Goal: Check status

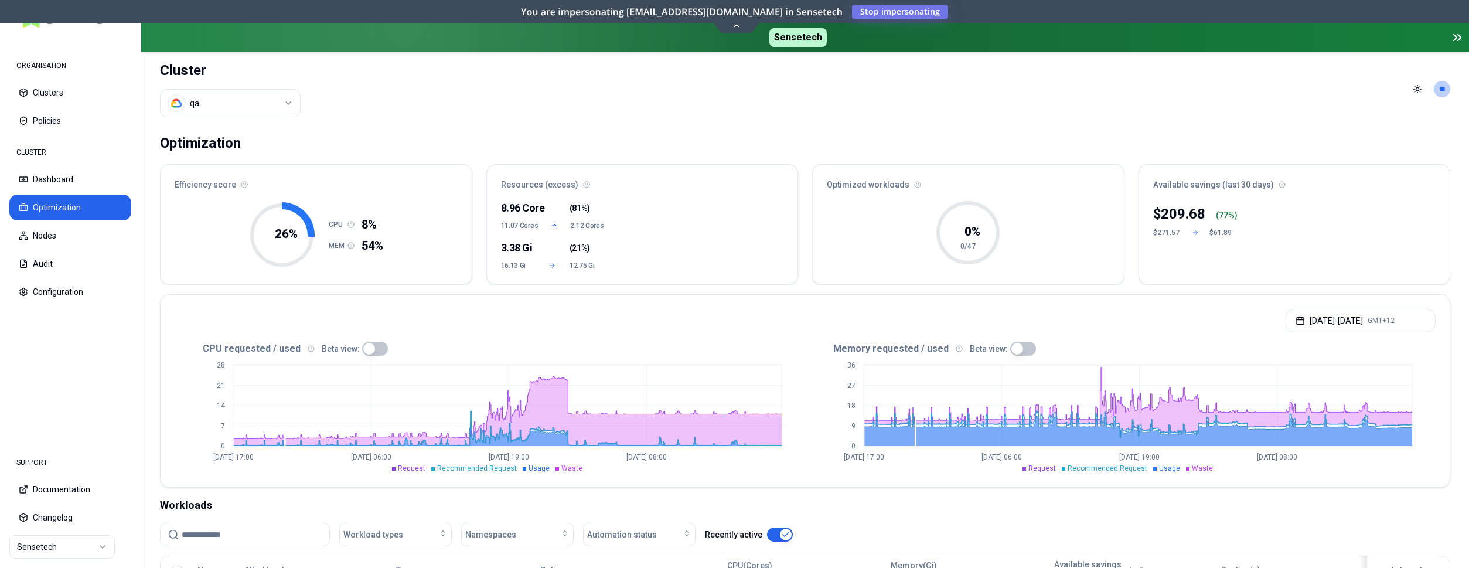
click at [219, 104] on html "ORGANISATION Clusters Policies CLUSTER Dashboard Optimization Nodes Audit Confi…" at bounding box center [734, 284] width 1469 height 568
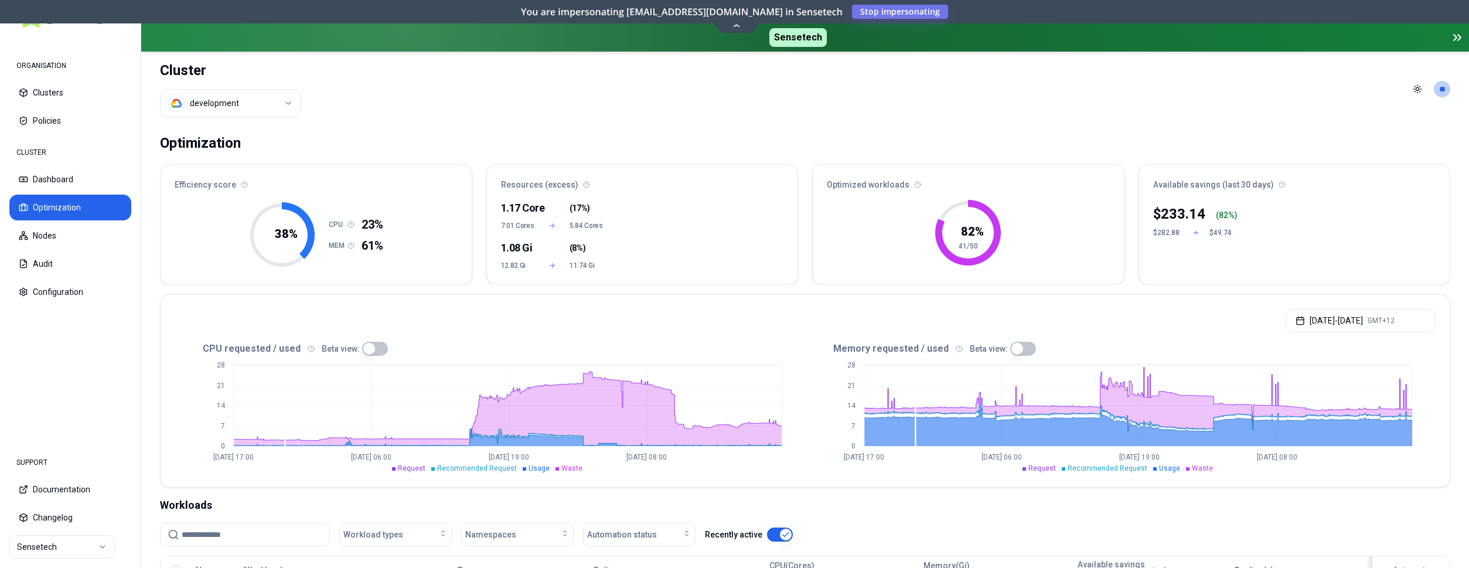
click at [217, 104] on html "ORGANISATION Clusters Policies CLUSTER Dashboard Optimization Nodes Audit Confi…" at bounding box center [734, 284] width 1469 height 568
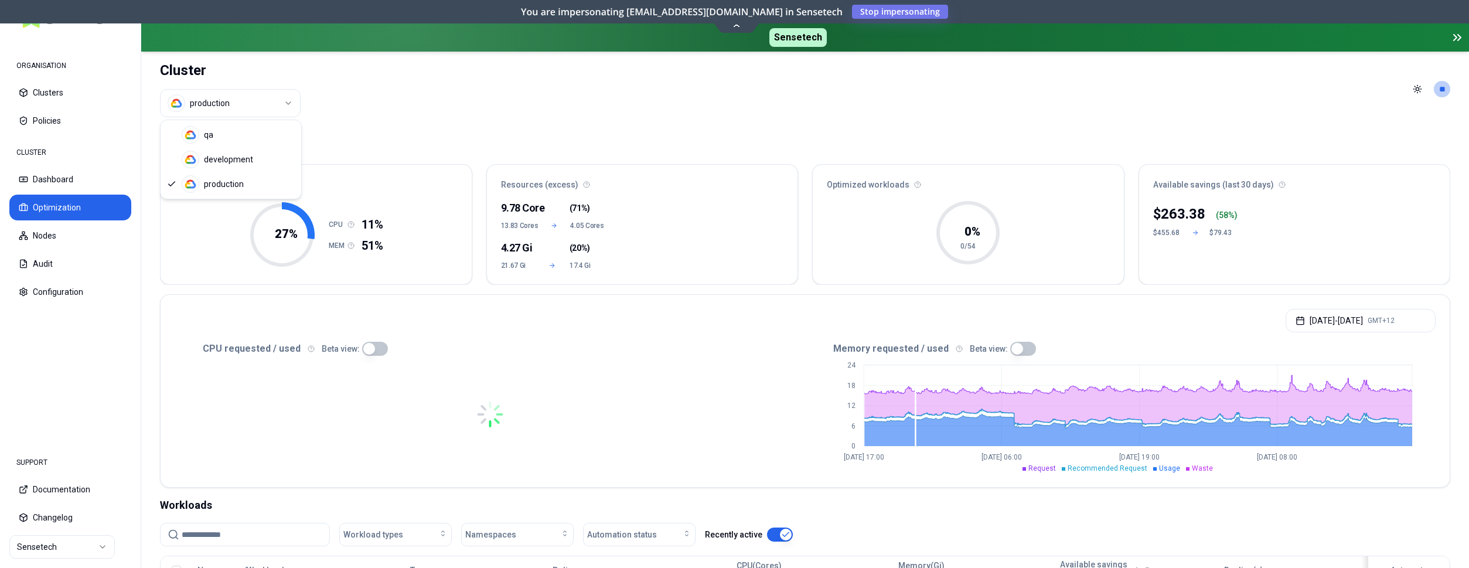
click at [247, 99] on html "ORGANISATION Clusters Policies CLUSTER Dashboard Optimization Nodes Audit Confi…" at bounding box center [734, 284] width 1469 height 568
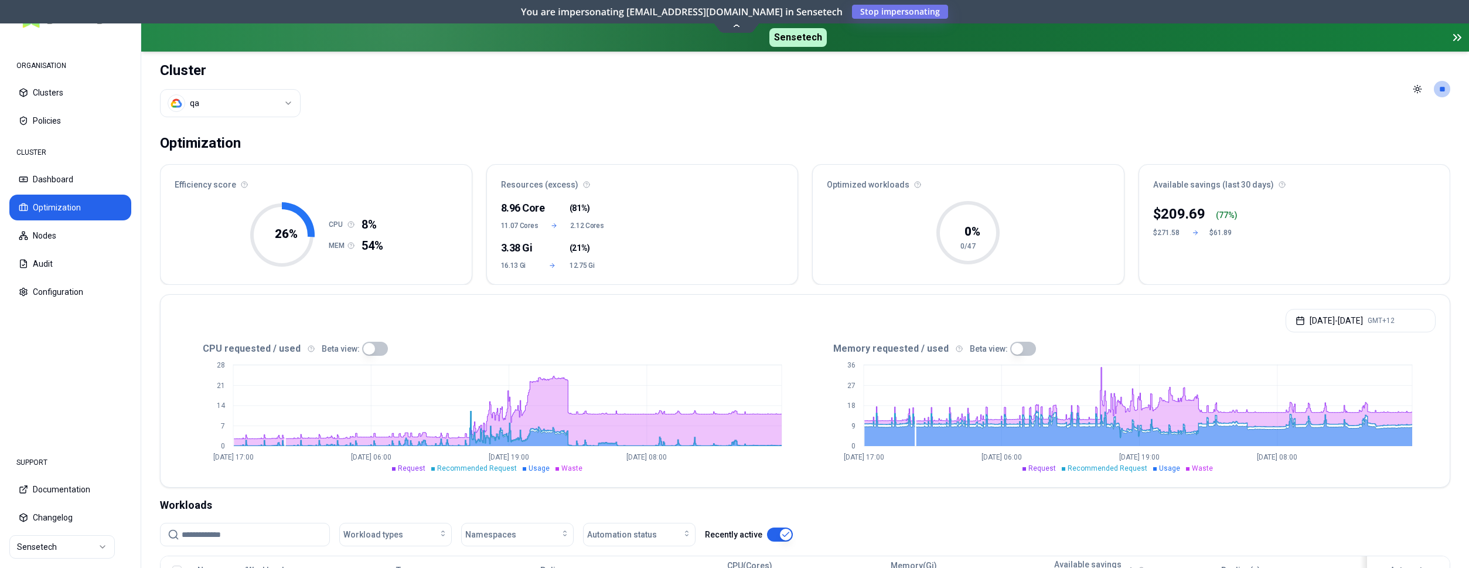
click at [248, 97] on html "ORGANISATION Clusters Policies CLUSTER Dashboard Optimization Nodes Audit Confi…" at bounding box center [734, 284] width 1469 height 568
